Goal: Information Seeking & Learning: Get advice/opinions

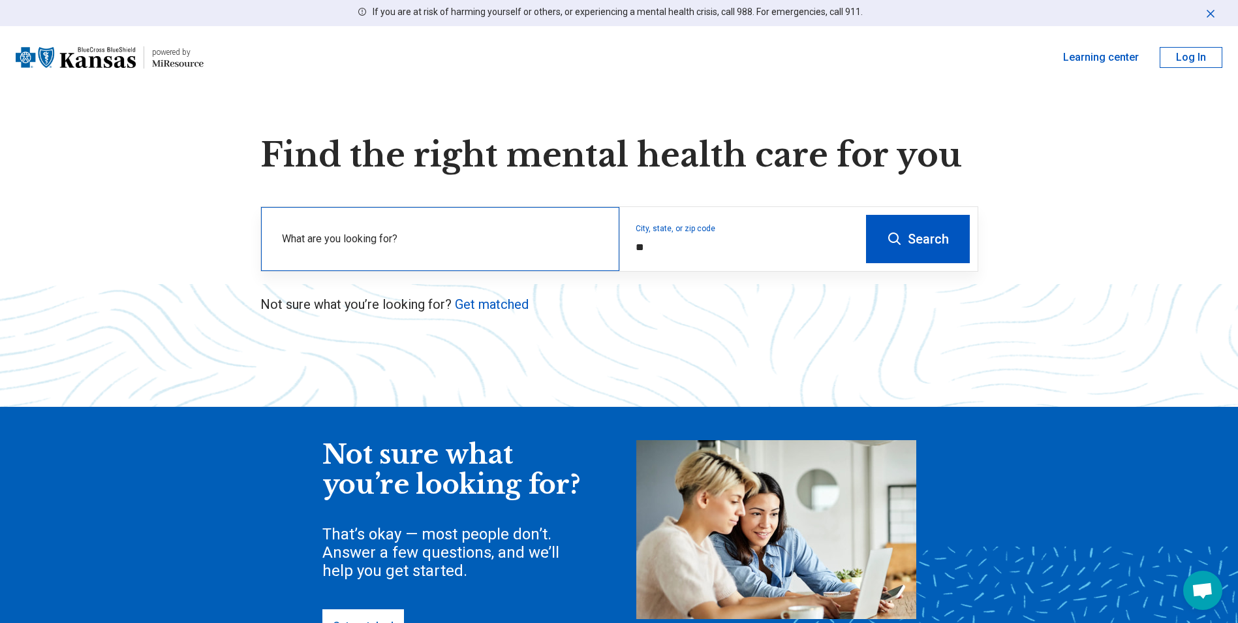
click at [392, 232] on label "What are you looking for?" at bounding box center [443, 239] width 322 height 16
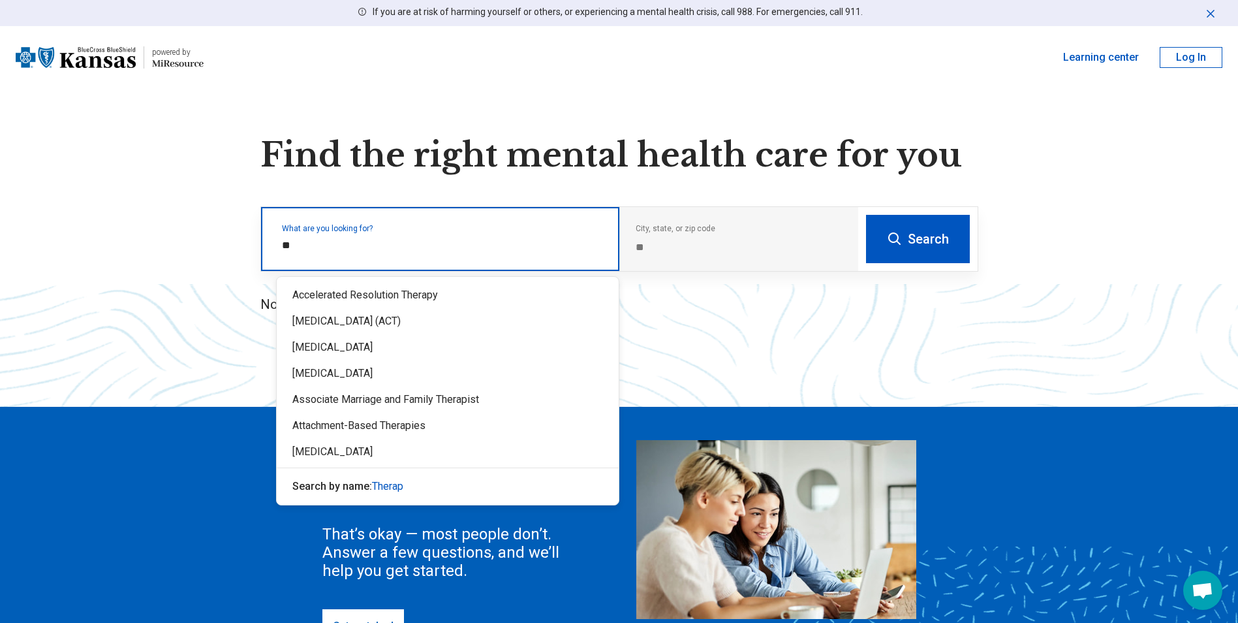
type input "*"
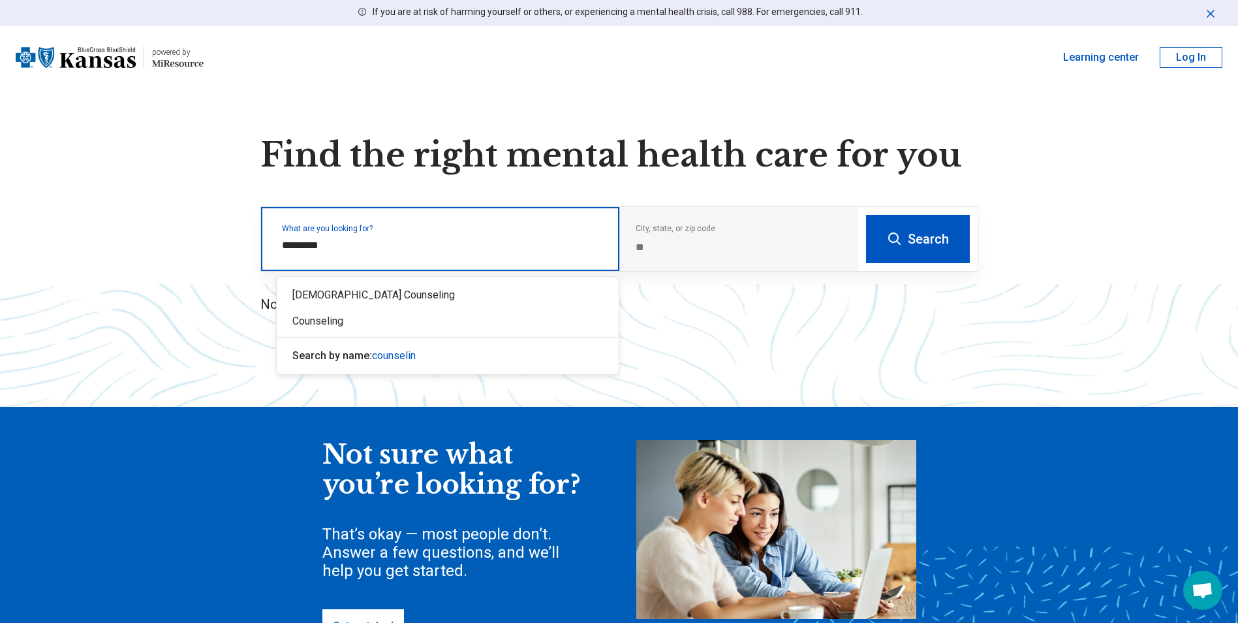
type input "**********"
click at [372, 317] on div "Counseling" at bounding box center [448, 321] width 342 height 26
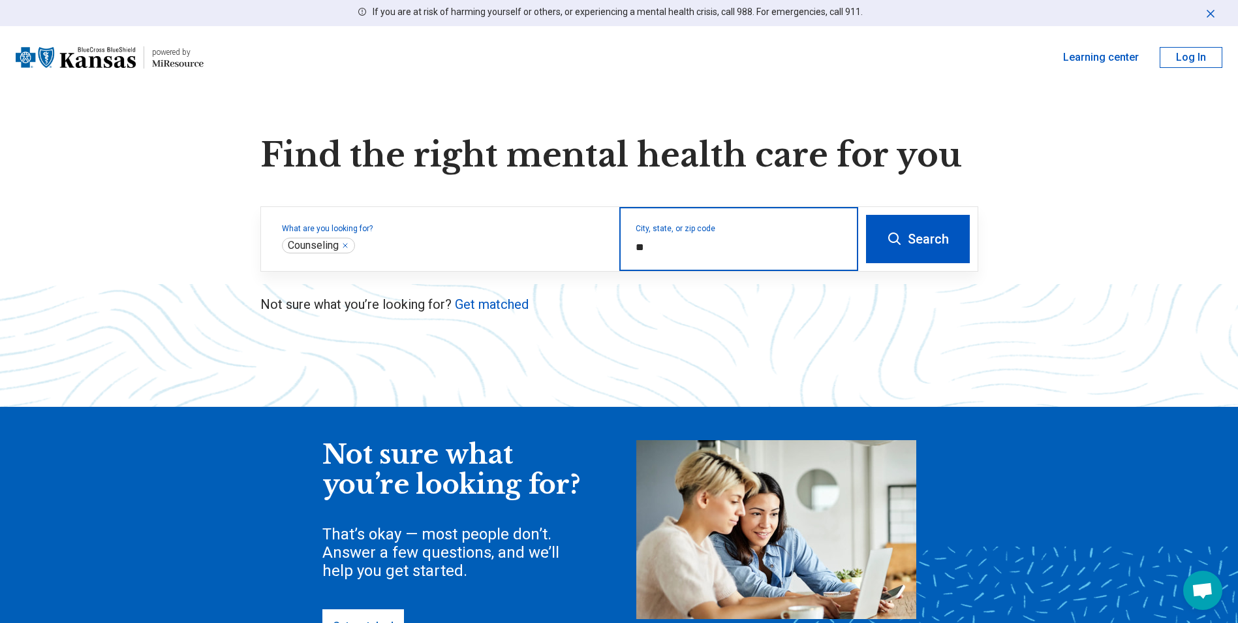
click at [673, 243] on input "*" at bounding box center [739, 248] width 207 height 16
type input "*"
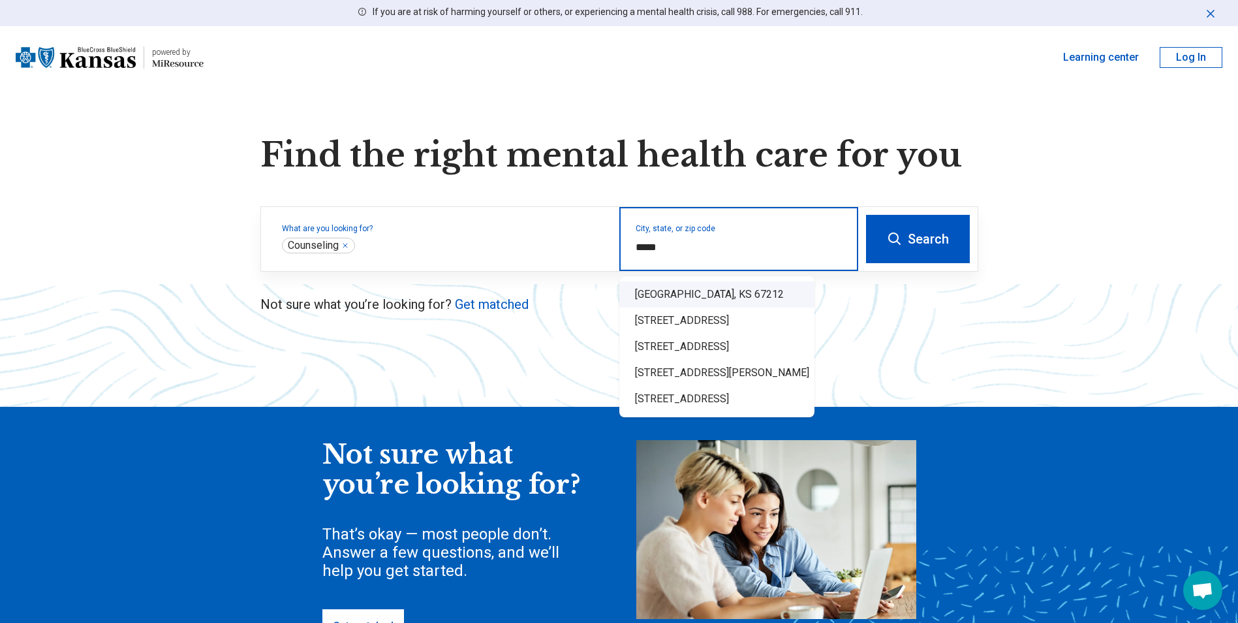
click at [680, 295] on div "Wichita, KS 67212" at bounding box center [716, 294] width 195 height 26
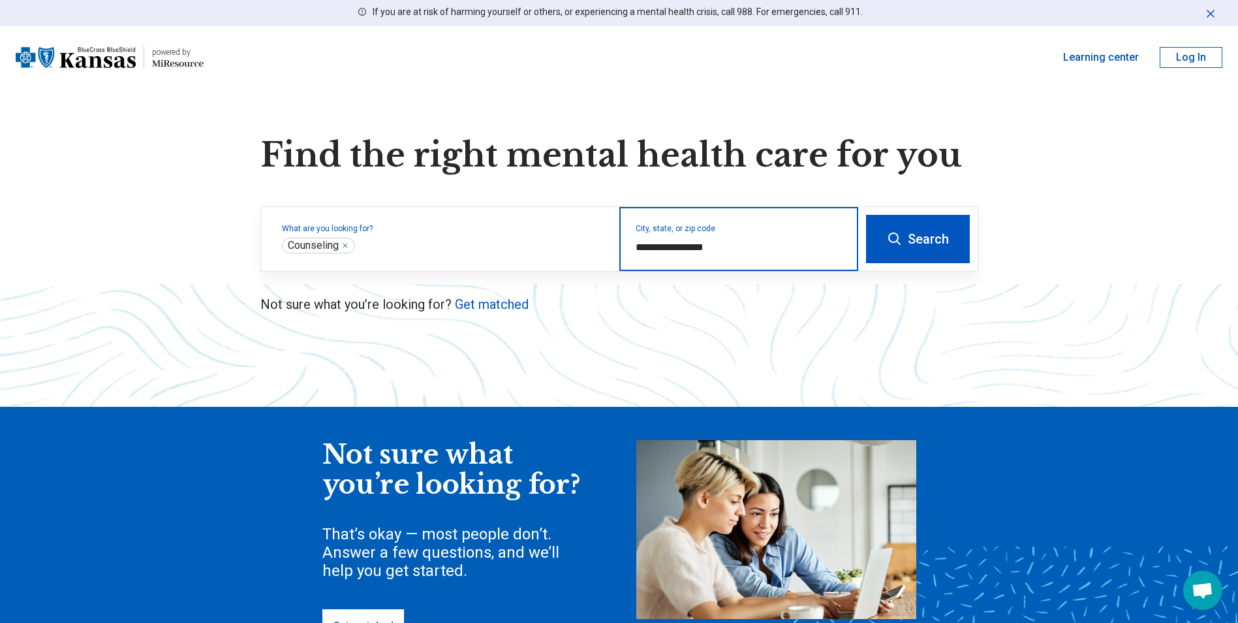
type input "**********"
click at [906, 245] on button "Search" at bounding box center [918, 239] width 104 height 48
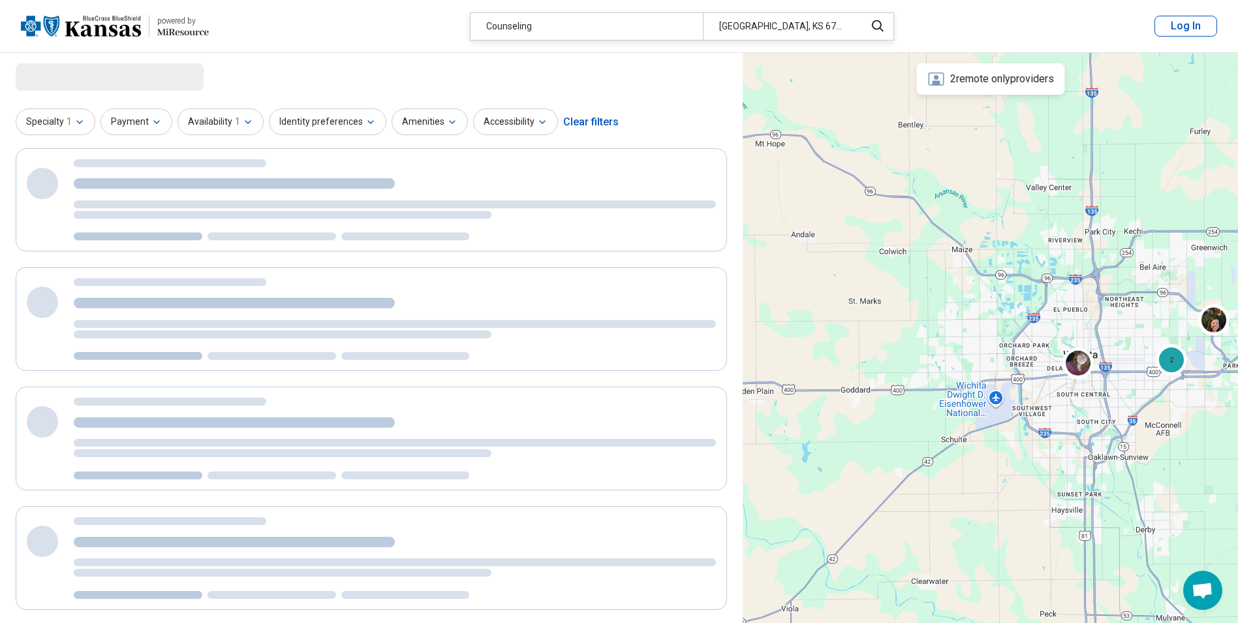
select select "***"
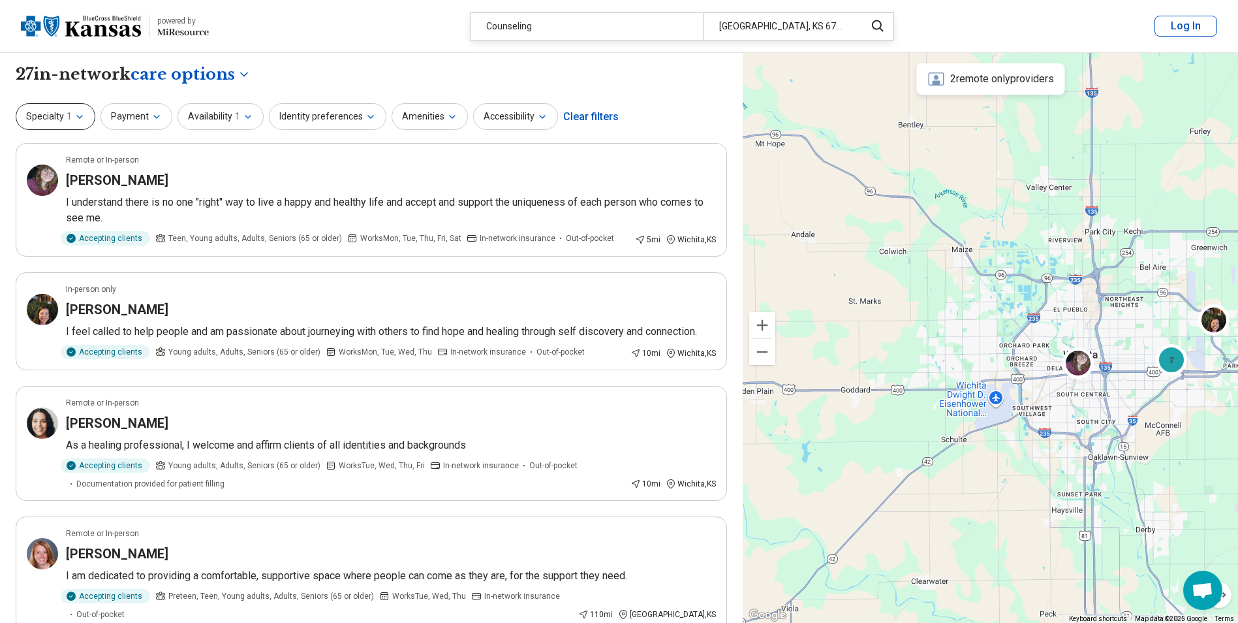
click at [89, 120] on button "Specialty 1" at bounding box center [56, 116] width 80 height 27
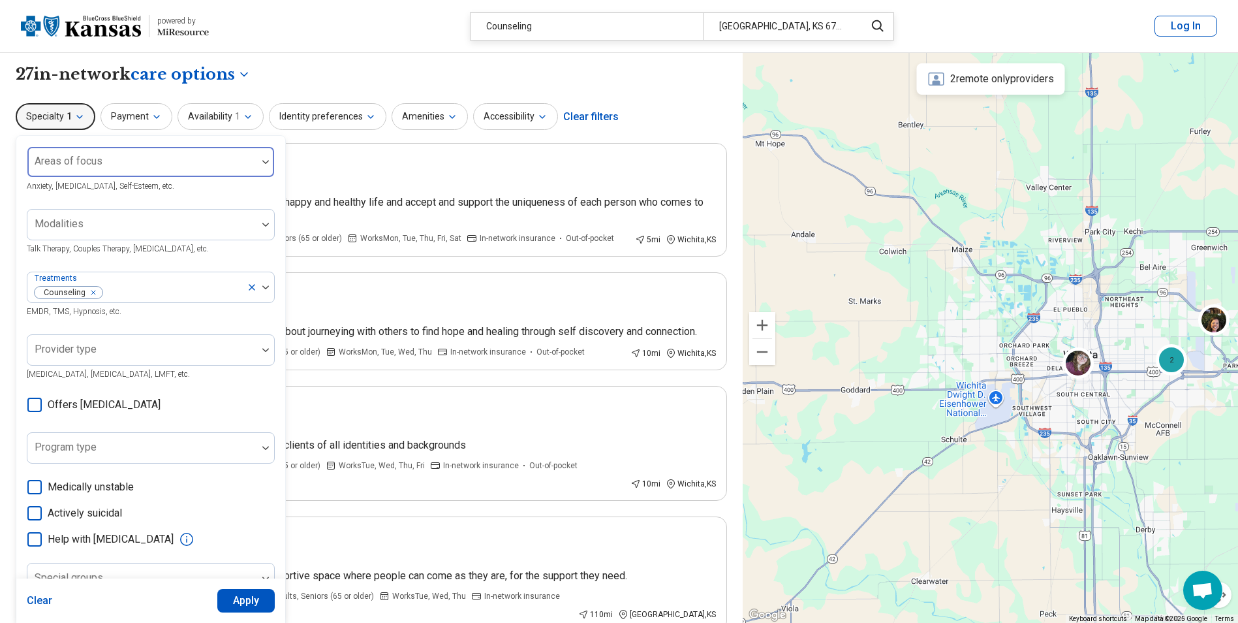
click at [91, 166] on div "Areas of focus" at bounding box center [151, 161] width 248 height 31
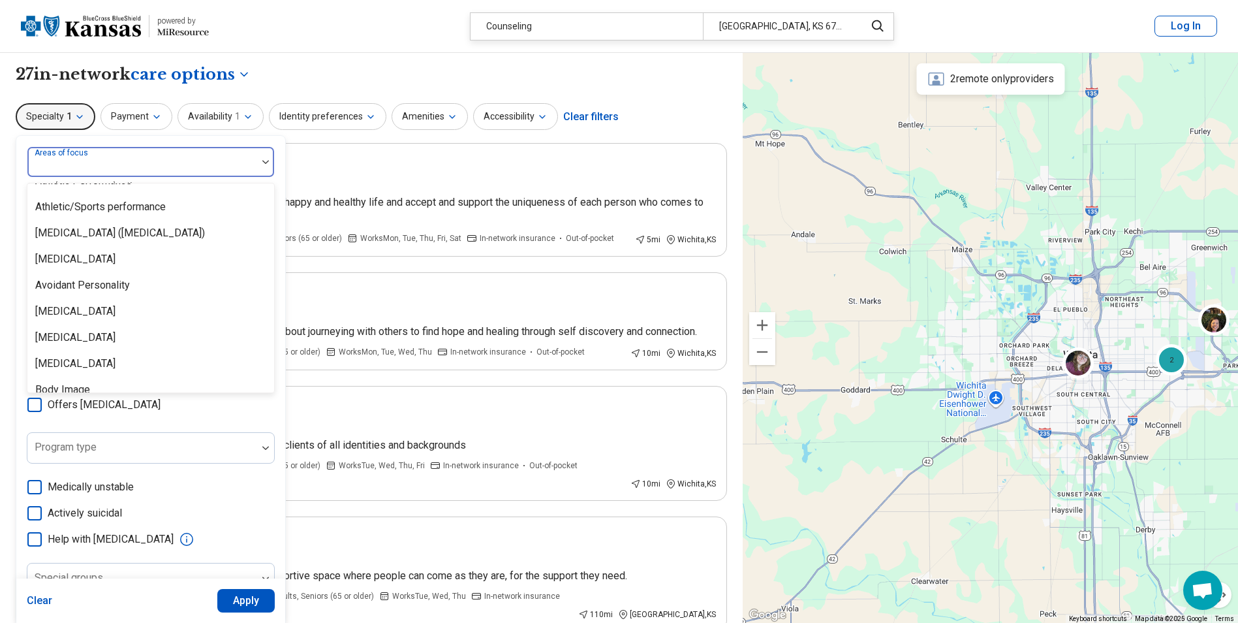
scroll to position [261, 0]
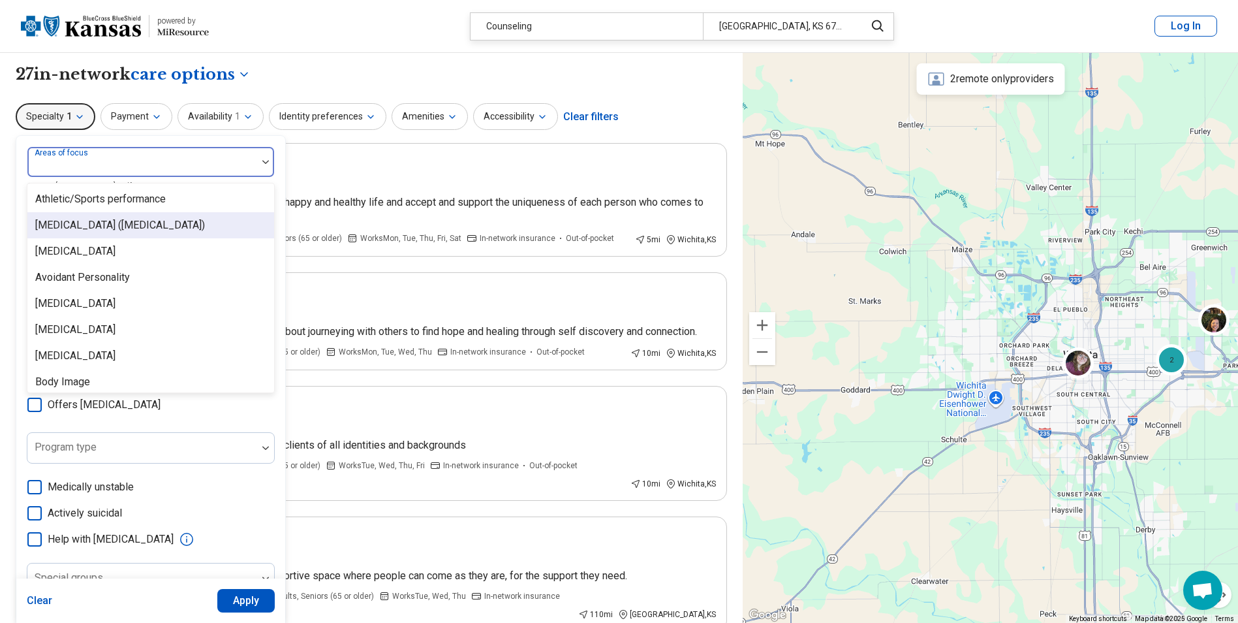
click at [86, 221] on div "[MEDICAL_DATA] ([MEDICAL_DATA])" at bounding box center [120, 225] width 170 height 16
click at [86, 221] on div "Autism" at bounding box center [150, 225] width 247 height 26
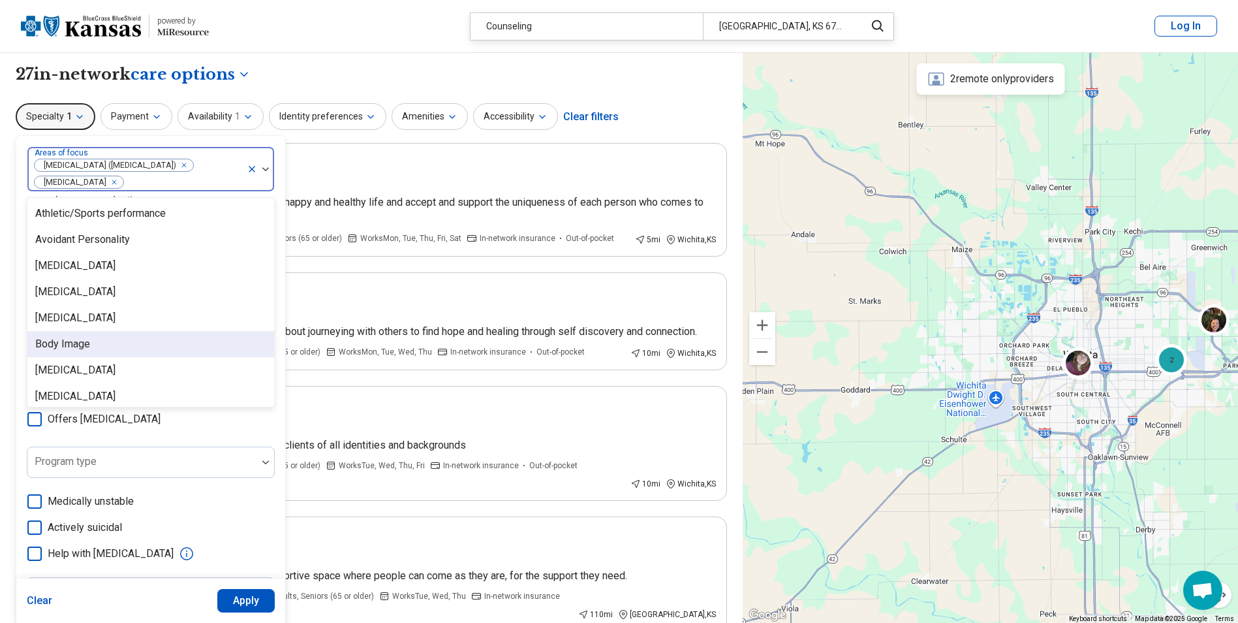
click at [264, 600] on button "Apply" at bounding box center [246, 600] width 58 height 23
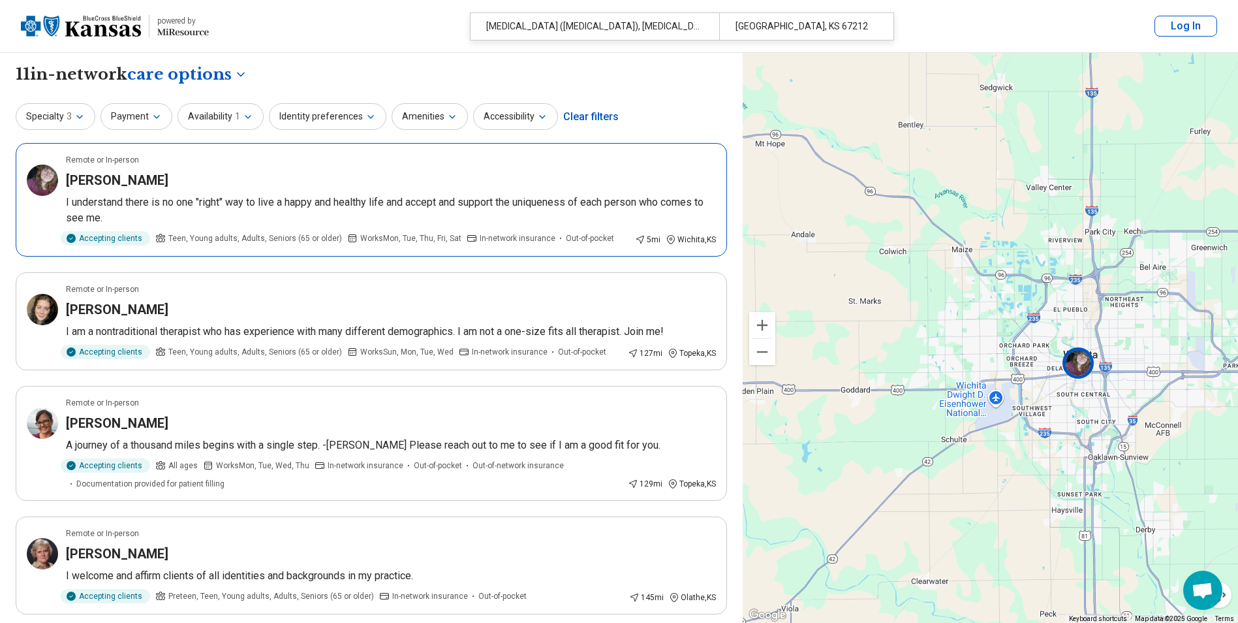
click at [130, 179] on h3 "[PERSON_NAME]" at bounding box center [117, 180] width 102 height 18
